Goal: Navigation & Orientation: Understand site structure

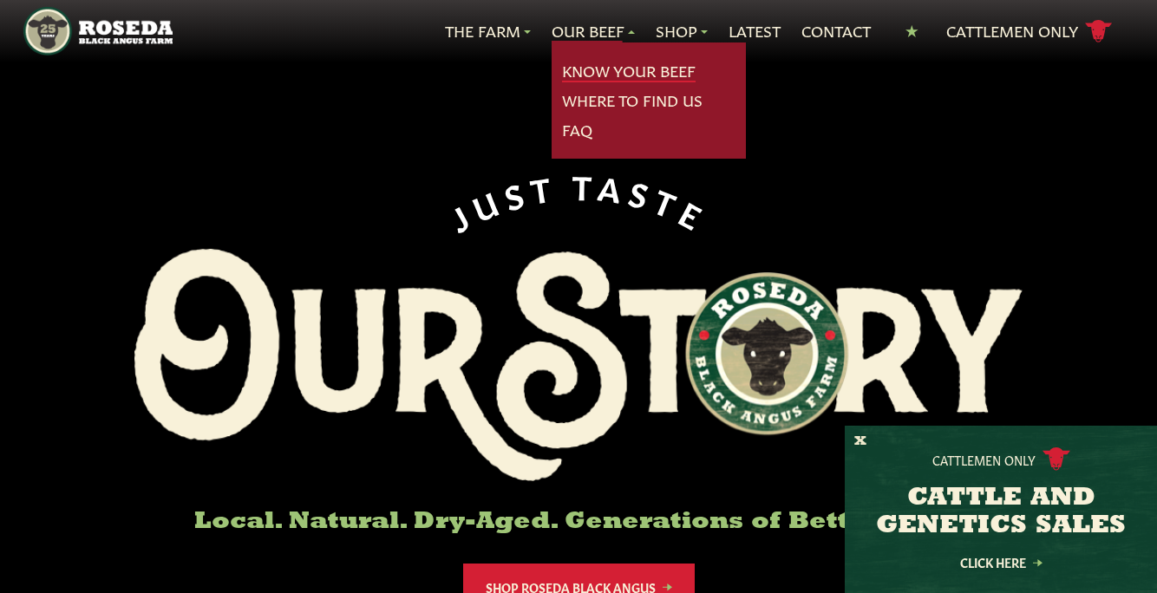
click at [613, 75] on link "Know Your Beef" at bounding box center [629, 71] width 134 height 23
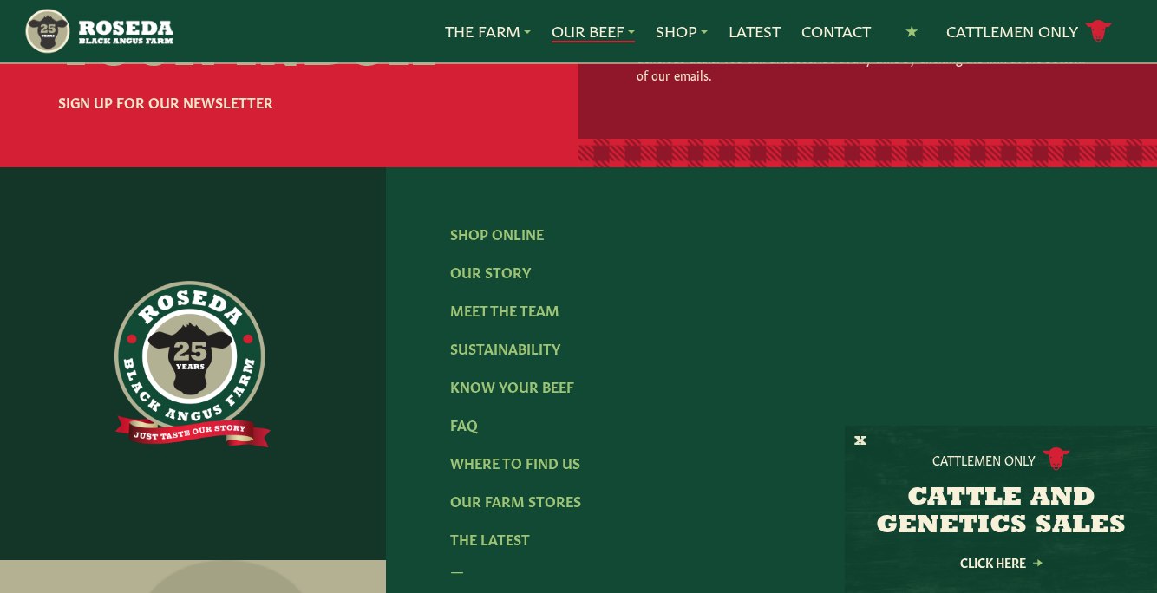
scroll to position [3784, 0]
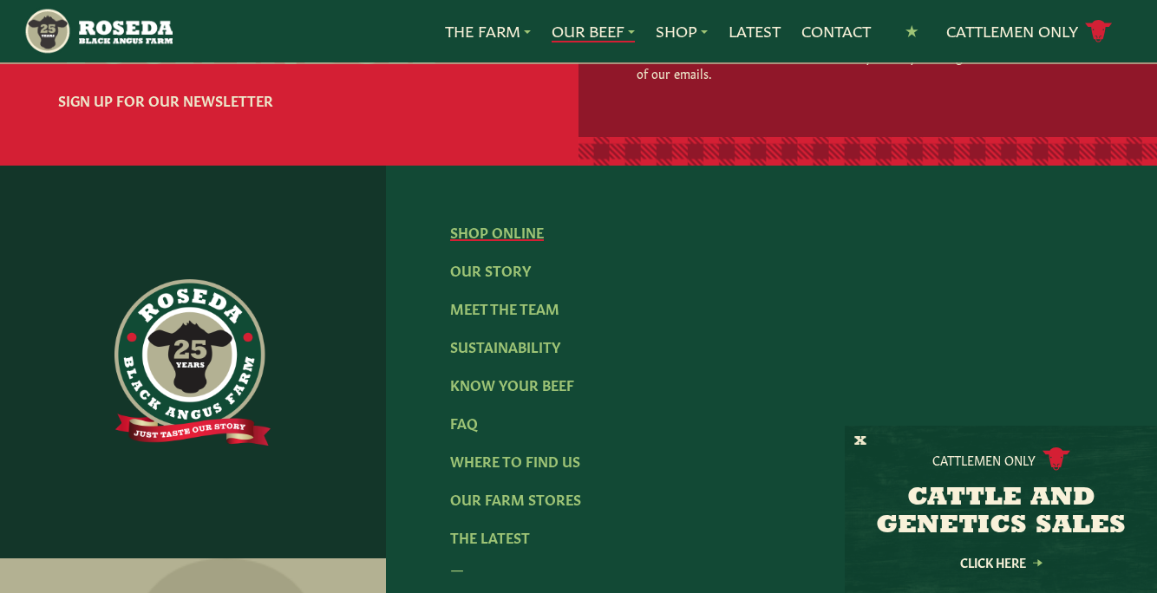
click at [510, 222] on link "Shop Online" at bounding box center [497, 231] width 94 height 19
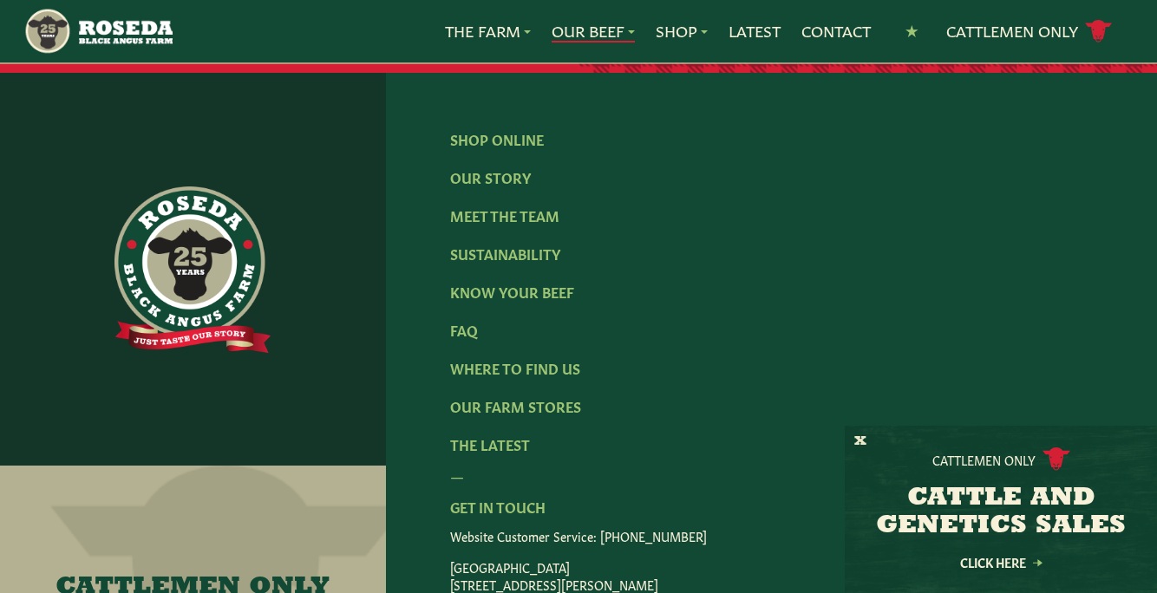
scroll to position [3873, 0]
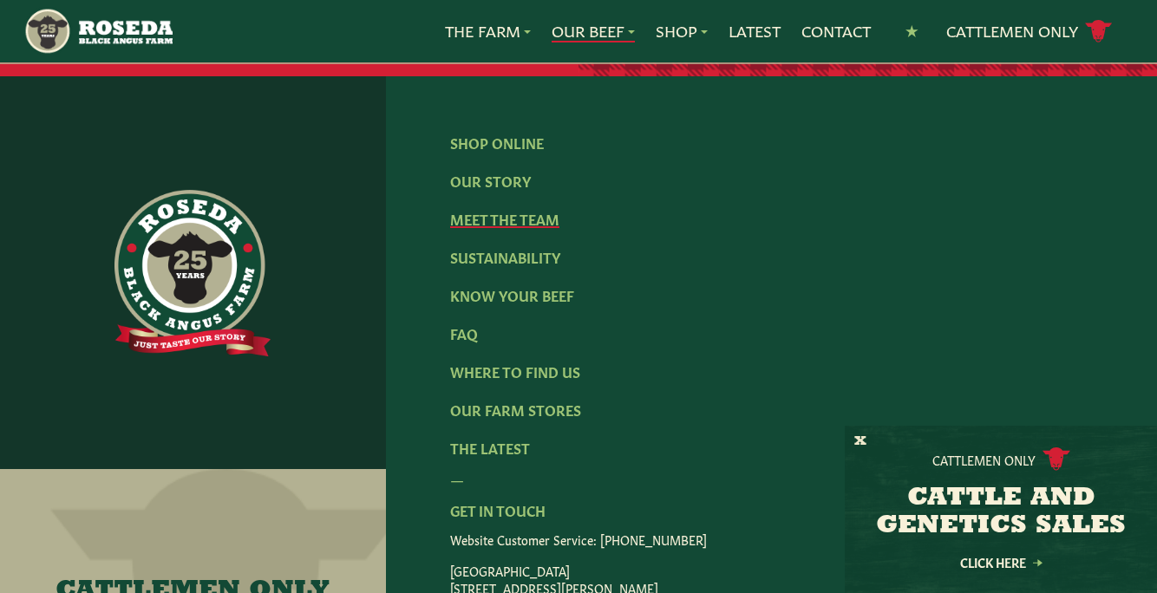
click at [520, 209] on link "Meet The Team" at bounding box center [504, 218] width 109 height 19
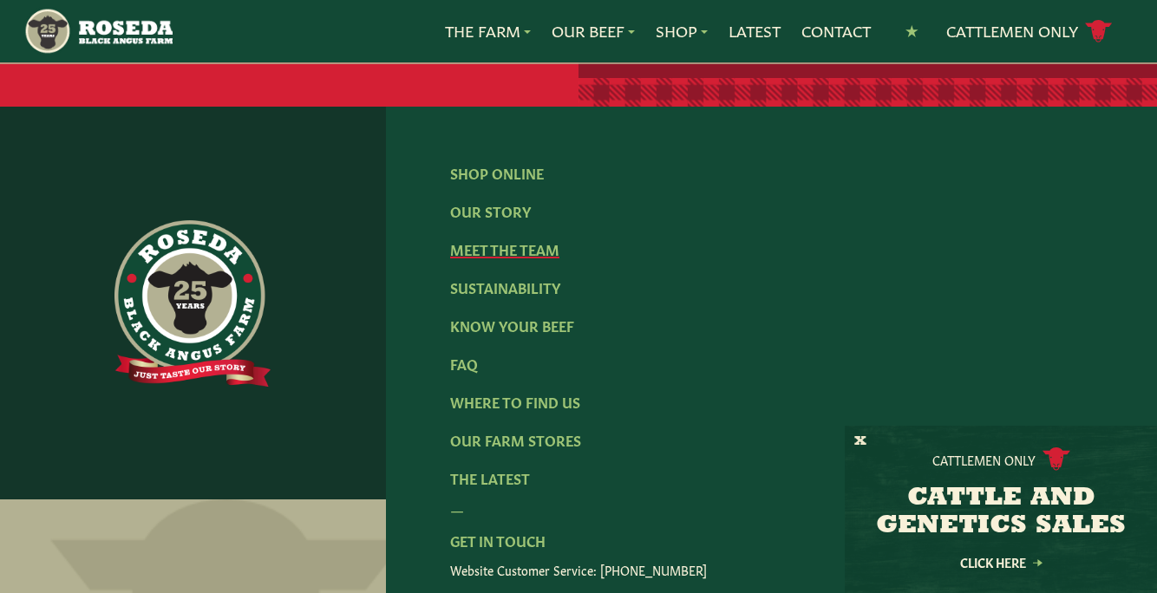
scroll to position [2469, 0]
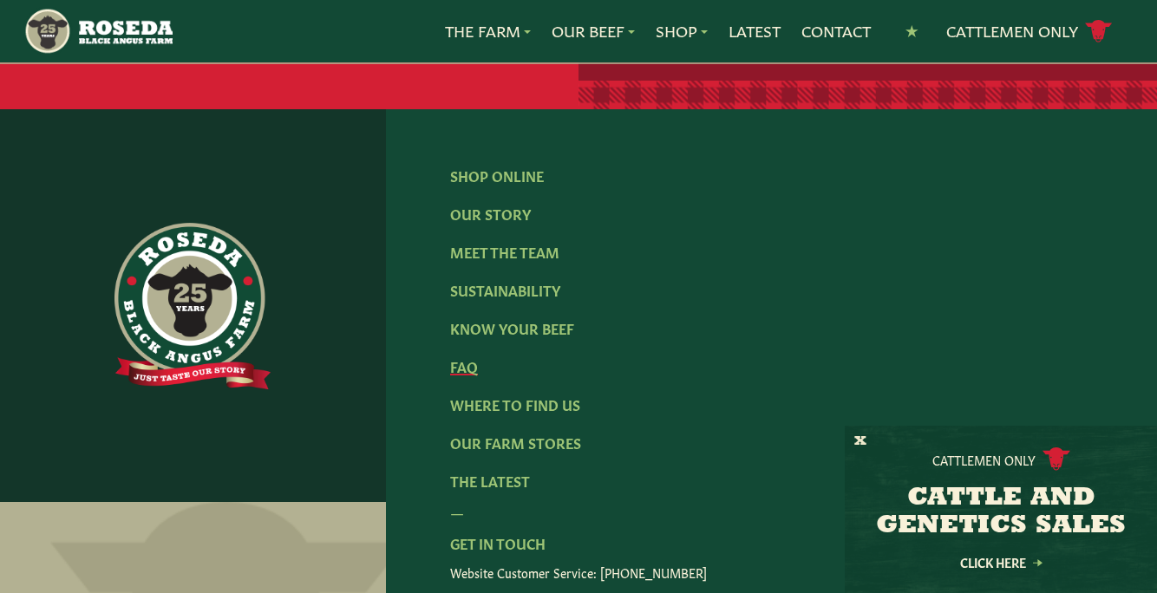
click at [469, 357] on link "FAQ" at bounding box center [464, 366] width 28 height 19
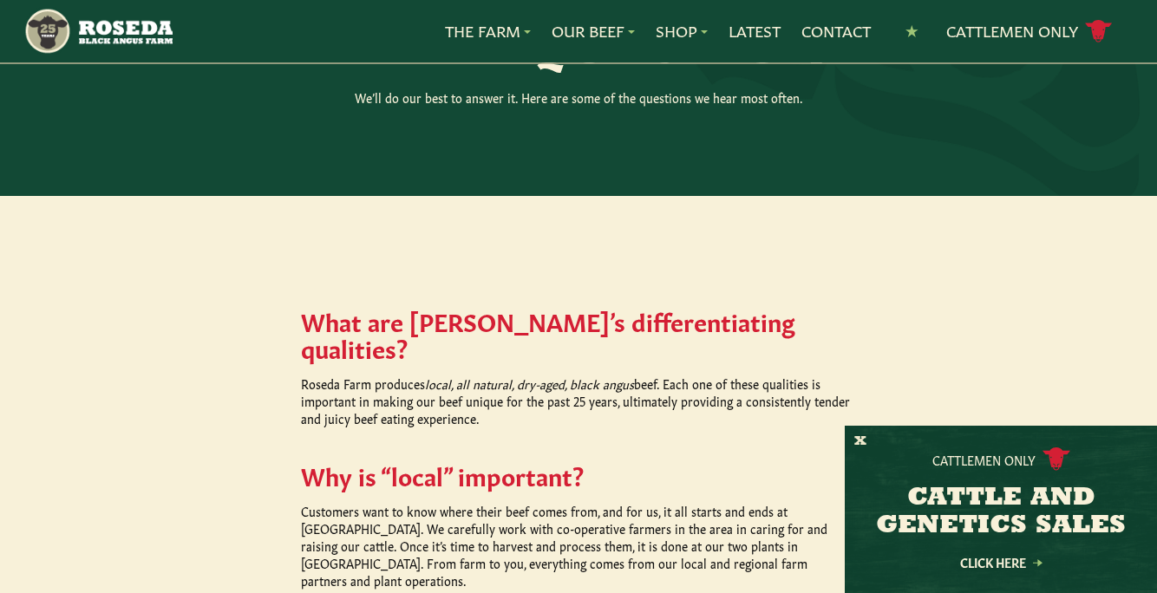
scroll to position [573, 0]
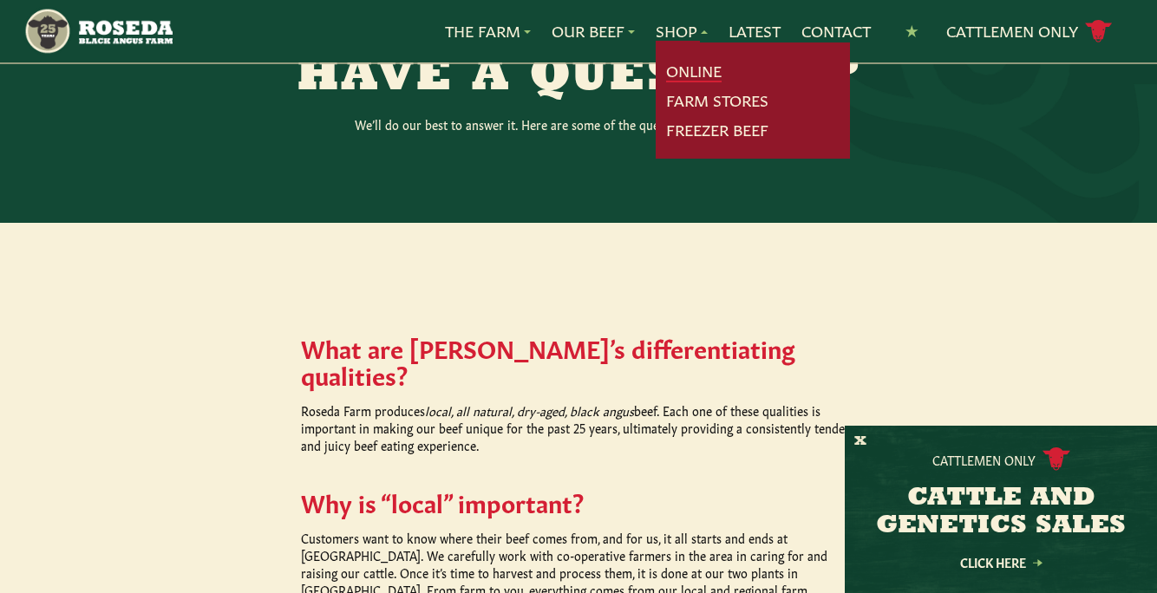
click at [686, 75] on link "Online" at bounding box center [694, 71] width 56 height 23
